Goal: Find specific page/section: Find specific page/section

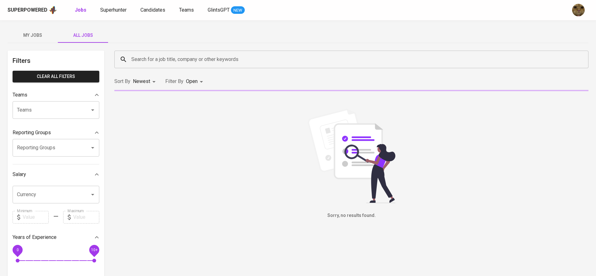
click at [165, 56] on input "Search for a job title, company or other keywords" at bounding box center [353, 59] width 446 height 12
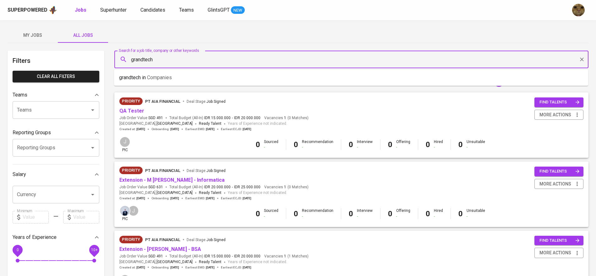
type input "grandtech"
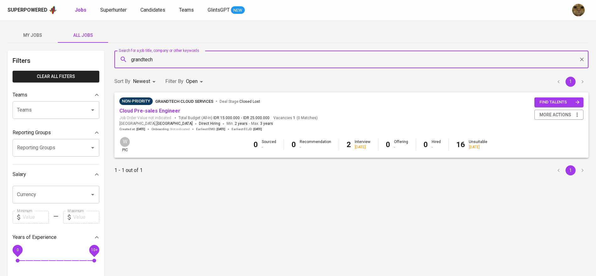
click at [147, 114] on span "Cloud Pre-sales Engineer" at bounding box center [149, 110] width 61 height 7
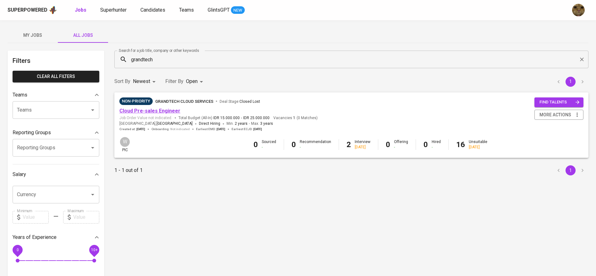
click at [151, 110] on link "Cloud Pre-sales Engineer" at bounding box center [149, 111] width 61 height 6
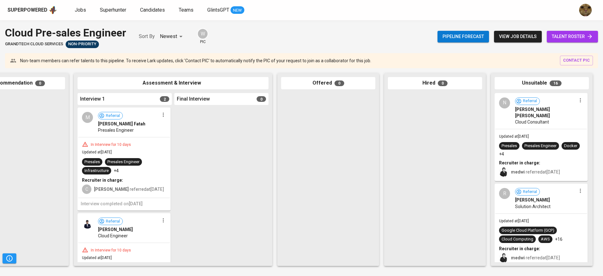
scroll to position [61, 0]
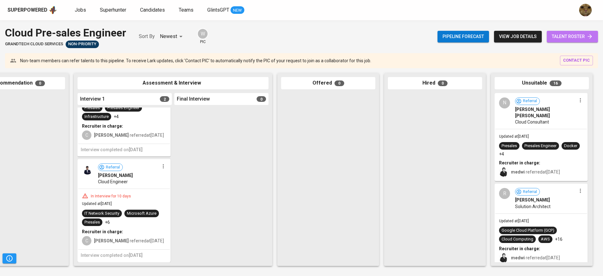
click at [573, 39] on span "talent roster" at bounding box center [572, 37] width 41 height 8
